Goal: Information Seeking & Learning: Check status

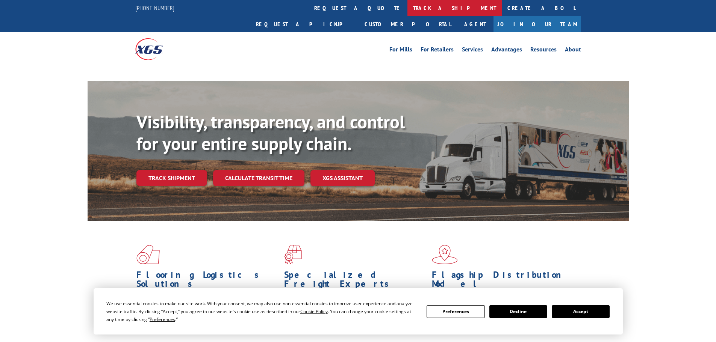
click at [407, 6] on link "track a shipment" at bounding box center [454, 8] width 94 height 16
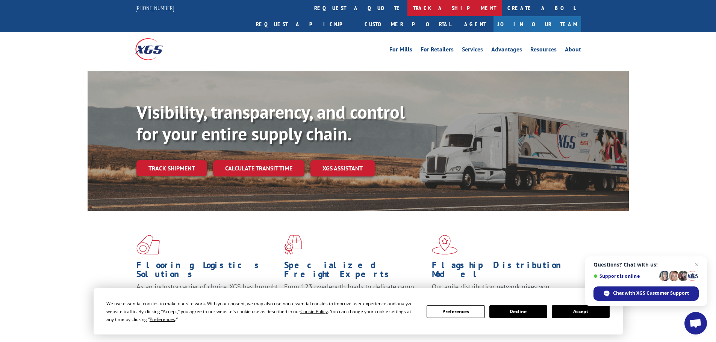
click at [407, 6] on link "track a shipment" at bounding box center [454, 8] width 94 height 16
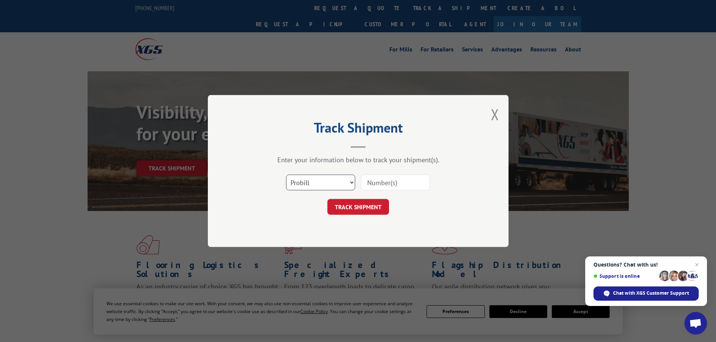
click at [324, 186] on select "Select category... Probill BOL PO" at bounding box center [320, 183] width 69 height 16
select select "bol"
click at [286, 175] on select "Select category... Probill BOL PO" at bounding box center [320, 183] width 69 height 16
click at [379, 182] on input at bounding box center [395, 183] width 69 height 16
click at [375, 188] on input at bounding box center [395, 183] width 69 height 16
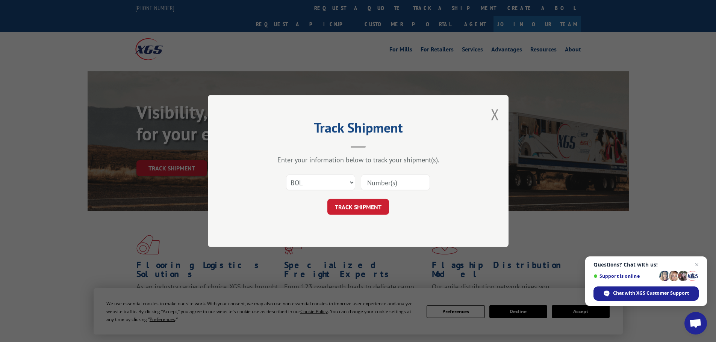
click at [395, 185] on input at bounding box center [395, 183] width 69 height 16
paste input "5300962"
type input "5300962"
click at [367, 209] on button "TRACK SHIPMENT" at bounding box center [358, 207] width 62 height 16
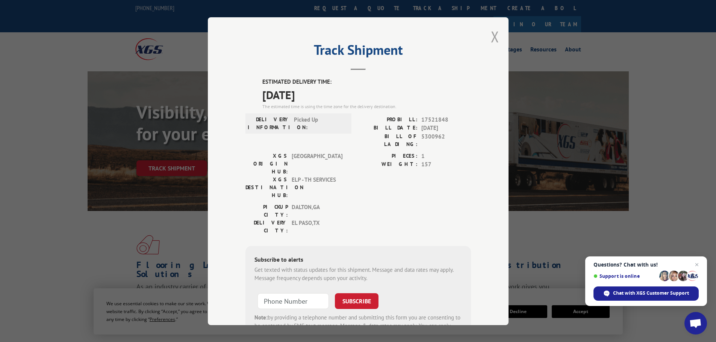
click at [494, 33] on button "Close modal" at bounding box center [495, 37] width 8 height 20
